Goal: Transaction & Acquisition: Purchase product/service

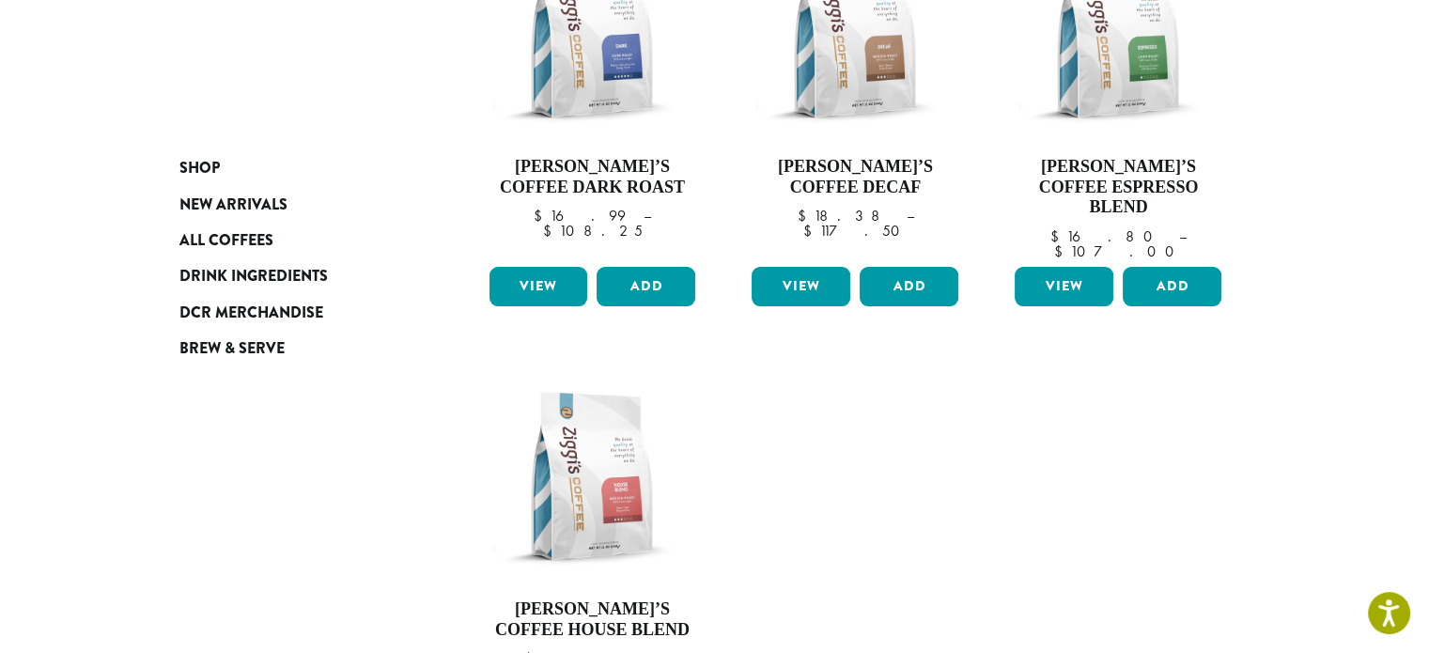
scroll to position [188, 0]
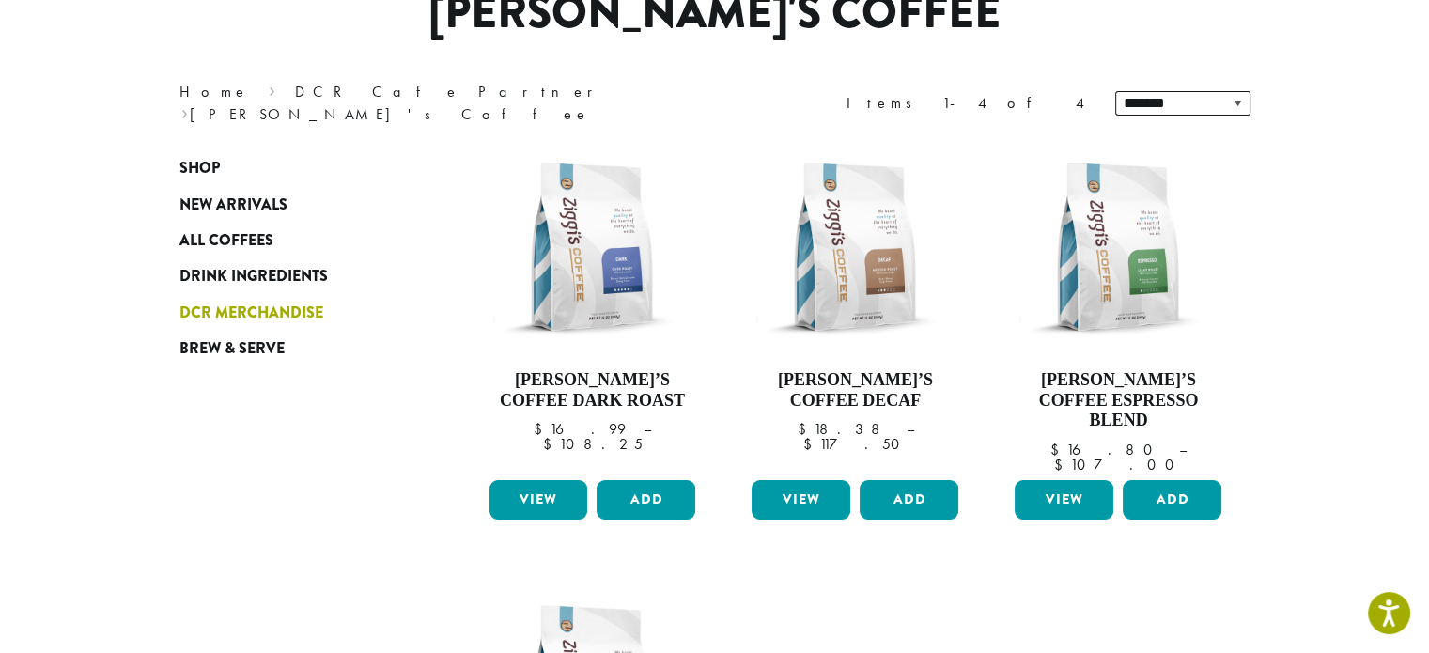
click at [236, 307] on span "DCR Merchandise" at bounding box center [251, 313] width 144 height 23
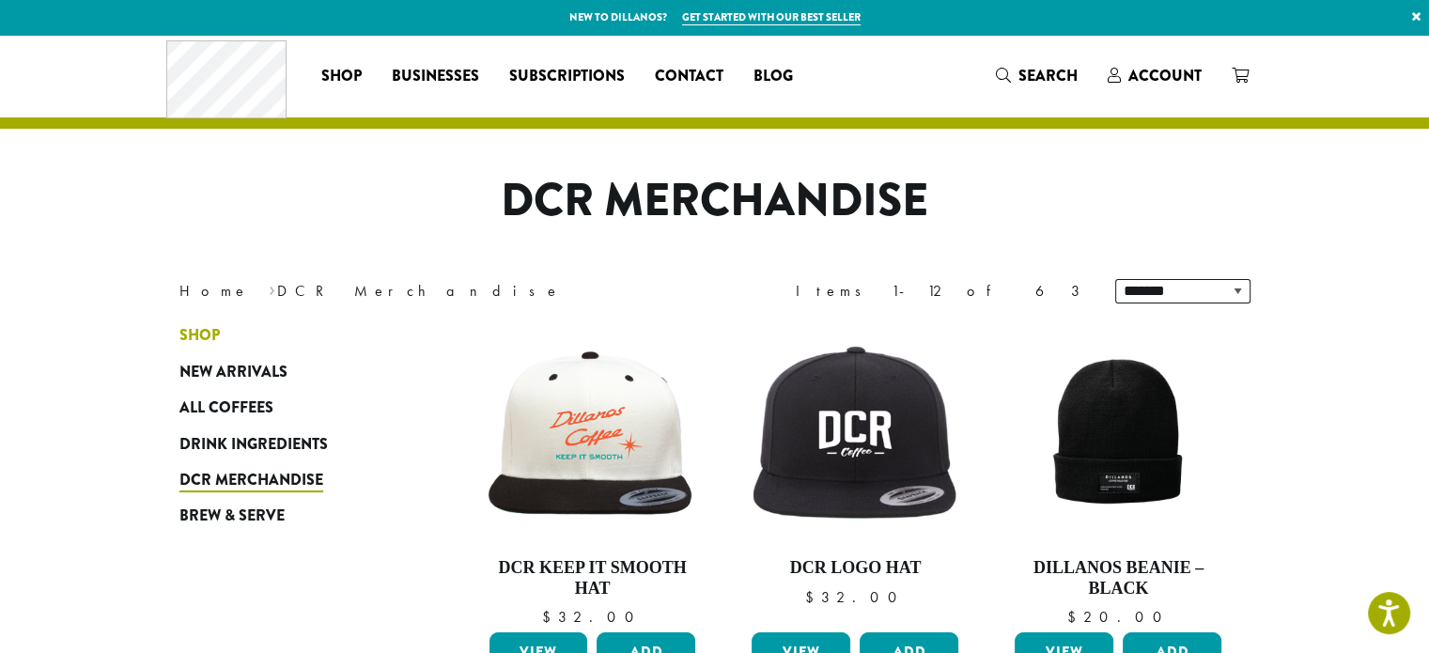
click at [207, 331] on span "Shop" at bounding box center [199, 335] width 40 height 23
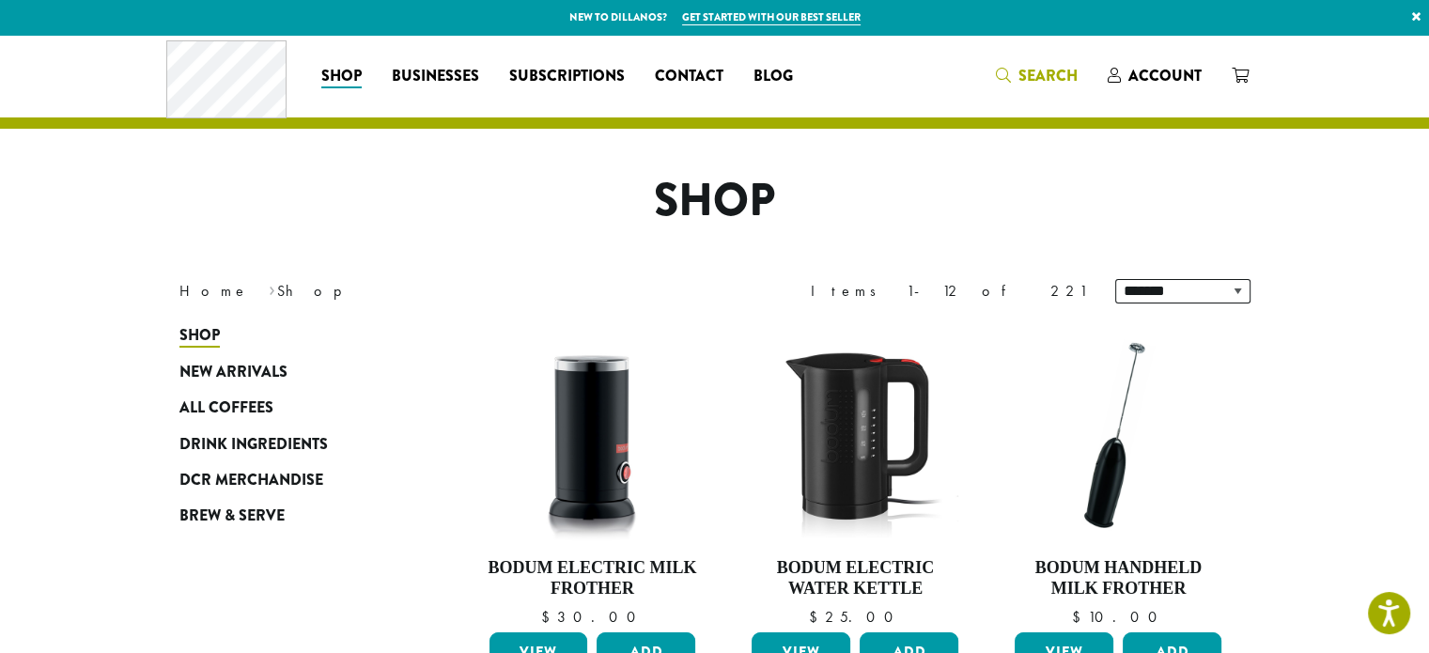
click at [1028, 81] on span "Search" at bounding box center [1048, 76] width 59 height 22
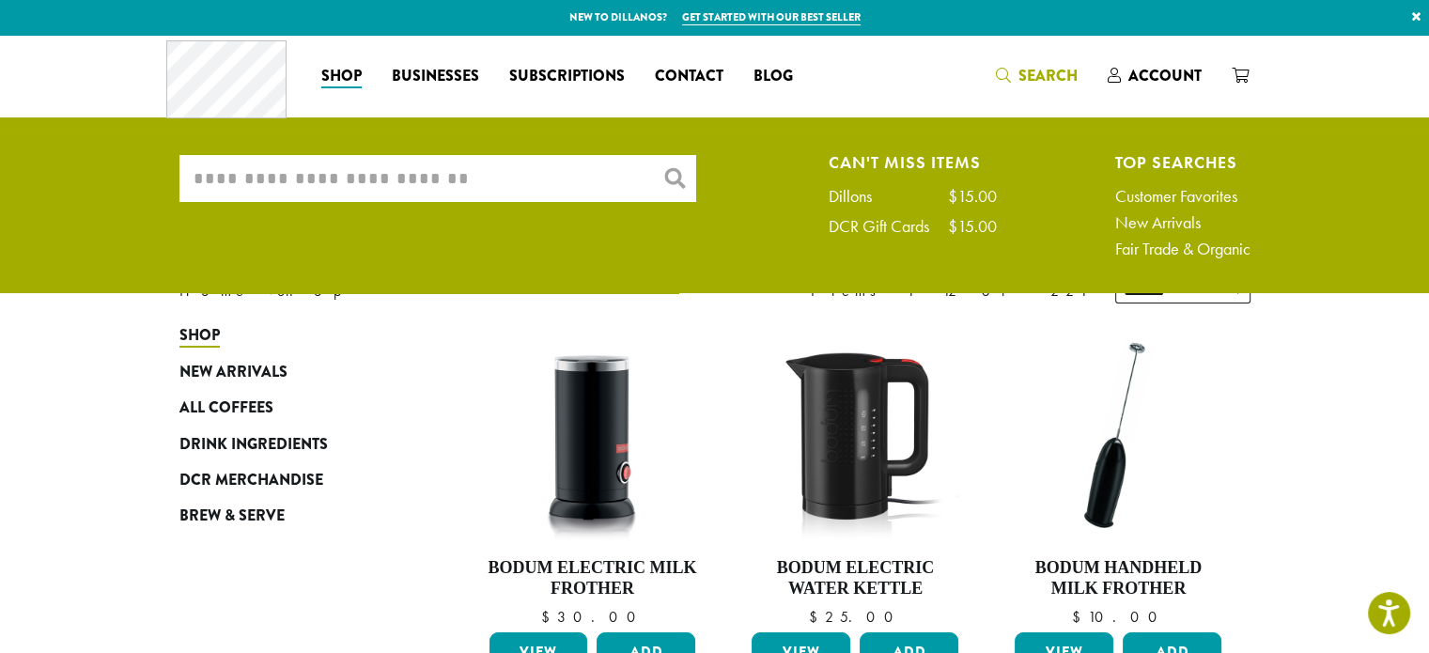
click at [600, 170] on input "What are you searching for?" at bounding box center [437, 178] width 517 height 47
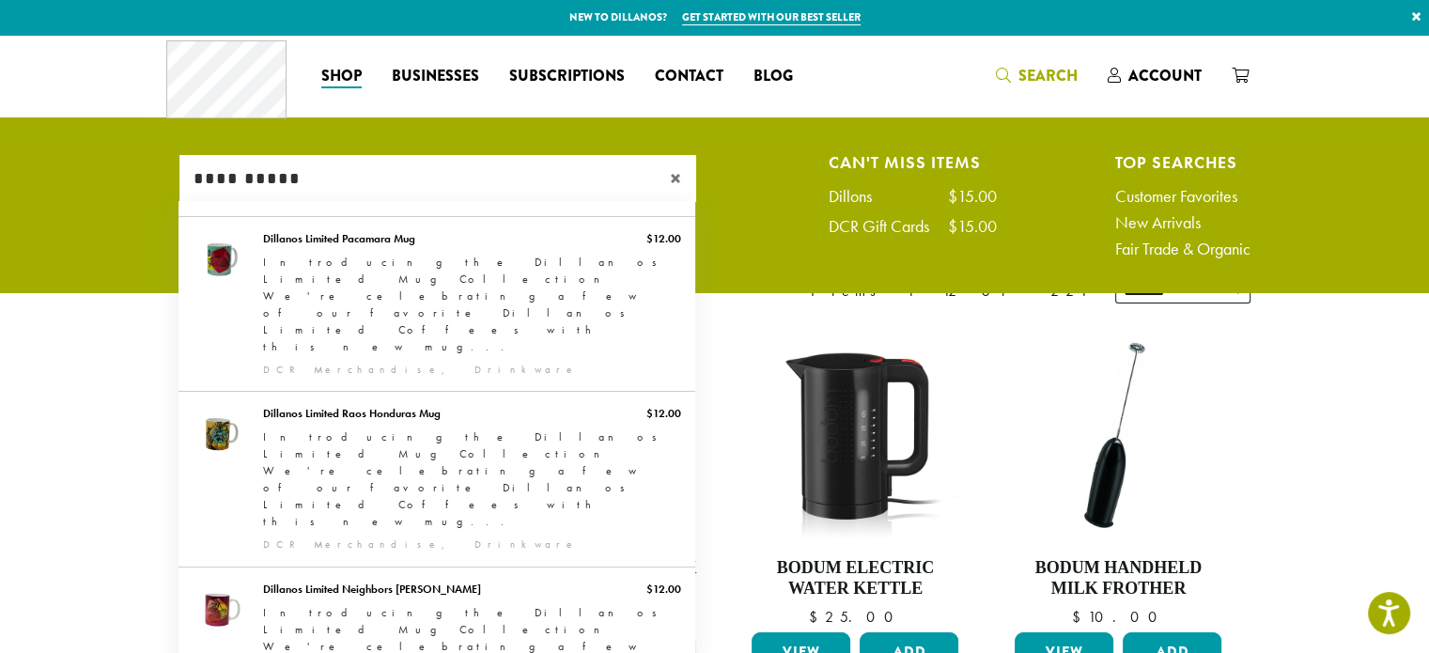
type input "**********"
click at [674, 178] on span "×" at bounding box center [683, 178] width 26 height 23
